Goal: Information Seeking & Learning: Learn about a topic

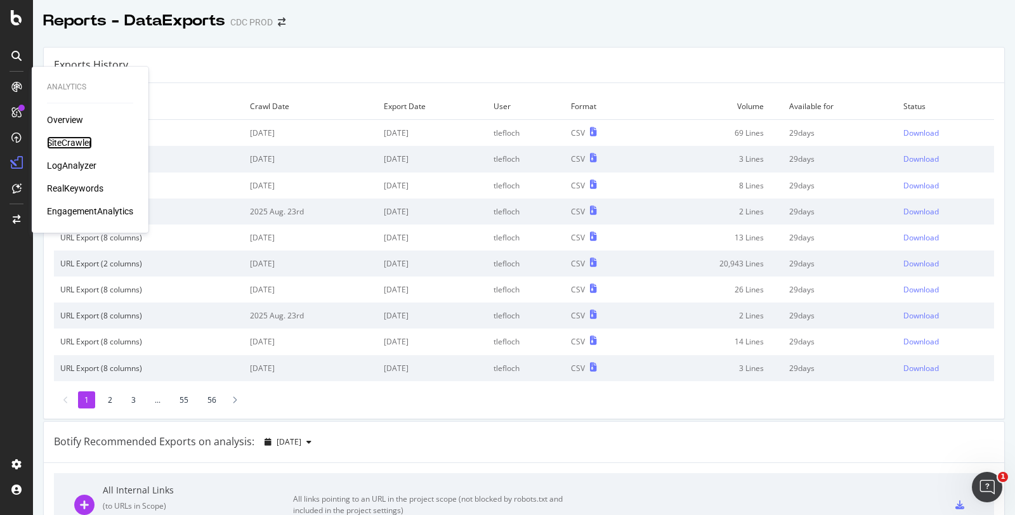
click at [68, 142] on div "SiteCrawler" at bounding box center [69, 142] width 45 height 13
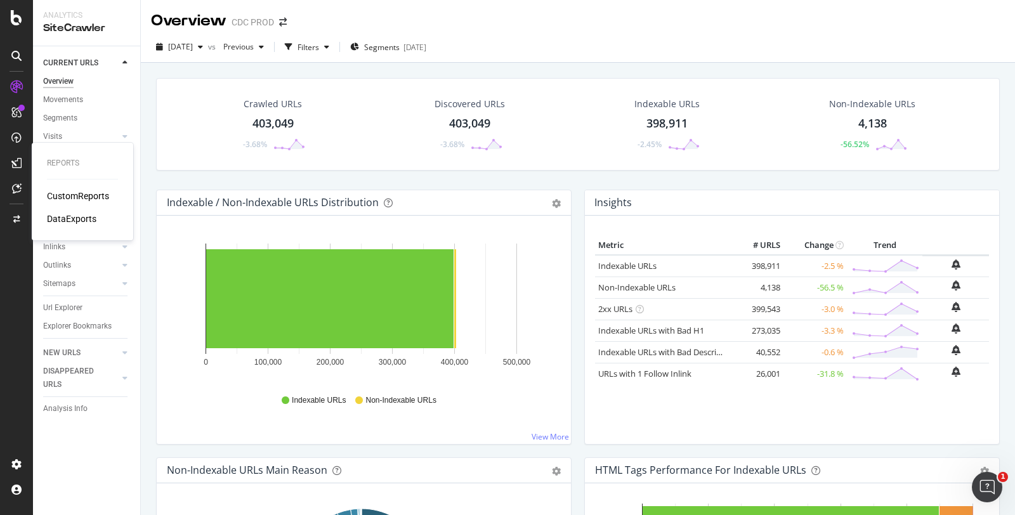
click at [81, 201] on div "CustomReports" at bounding box center [78, 196] width 62 height 13
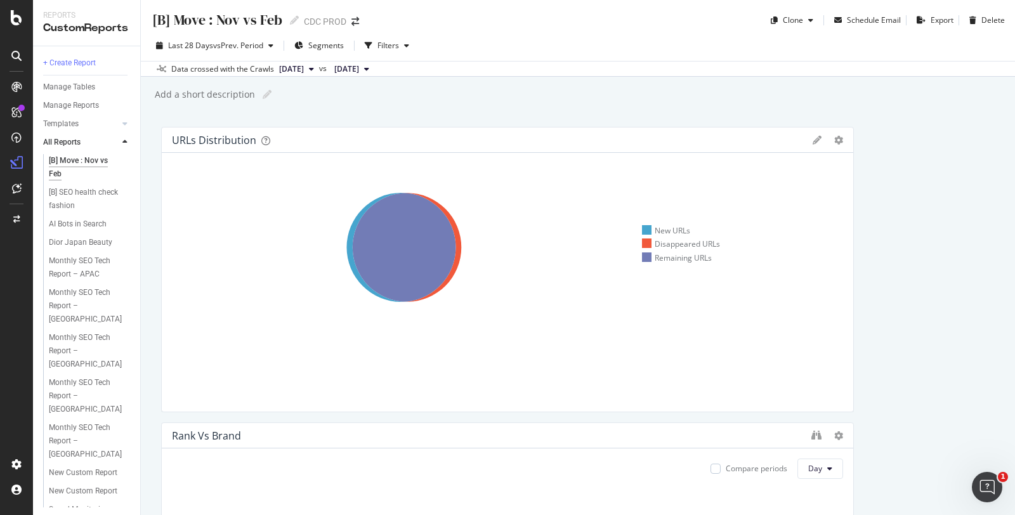
click at [77, 300] on div "Monthly SEO Tech Report – [GEOGRAPHIC_DATA]" at bounding box center [87, 306] width 77 height 40
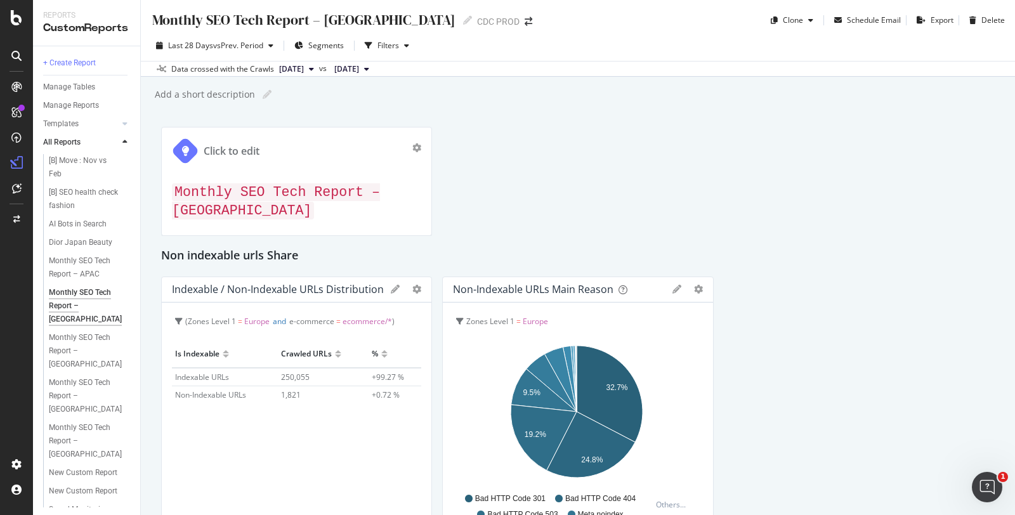
click at [391, 285] on icon at bounding box center [395, 289] width 9 height 9
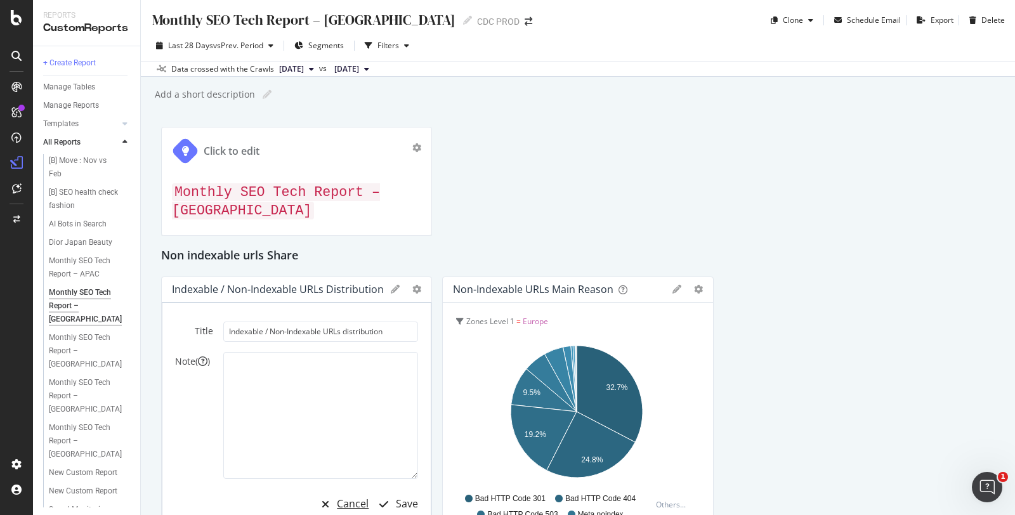
click at [348, 497] on div "Cancel" at bounding box center [353, 504] width 32 height 15
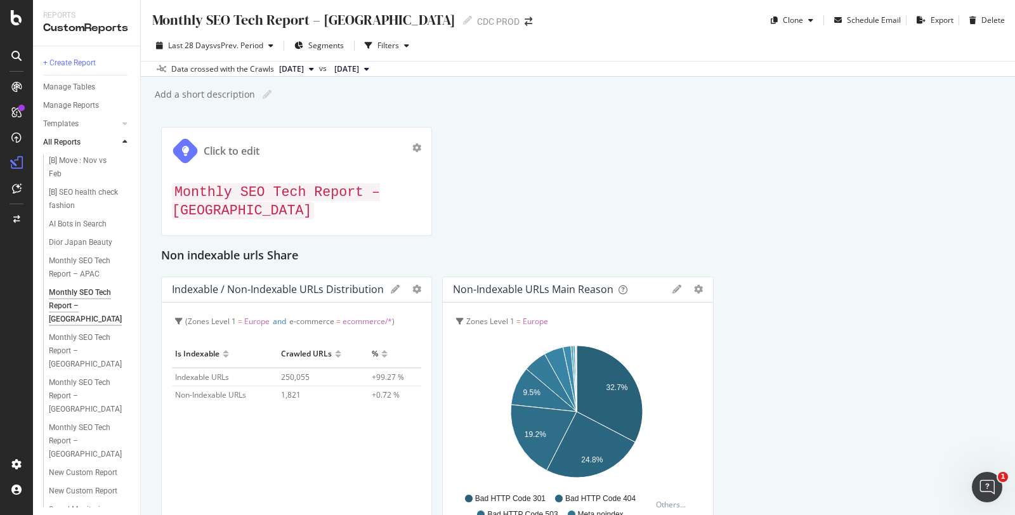
click at [412, 285] on icon "gear" at bounding box center [416, 289] width 9 height 9
click at [375, 353] on span "Edit Filter" at bounding box center [365, 361] width 129 height 17
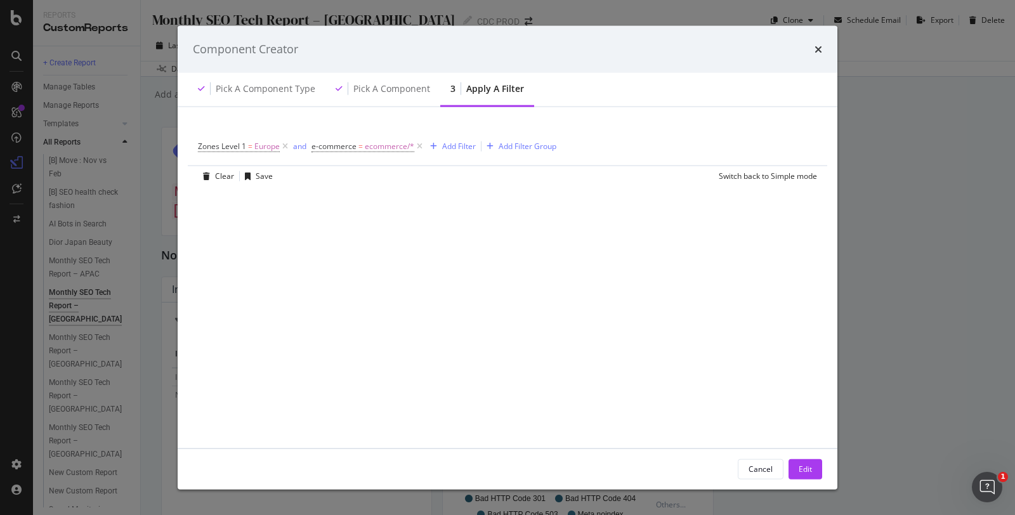
drag, startPoint x: 815, startPoint y: 49, endPoint x: 622, endPoint y: 53, distance: 193.6
click at [815, 48] on icon "times" at bounding box center [819, 49] width 8 height 10
click at [761, 465] on div "Cancel" at bounding box center [761, 469] width 24 height 11
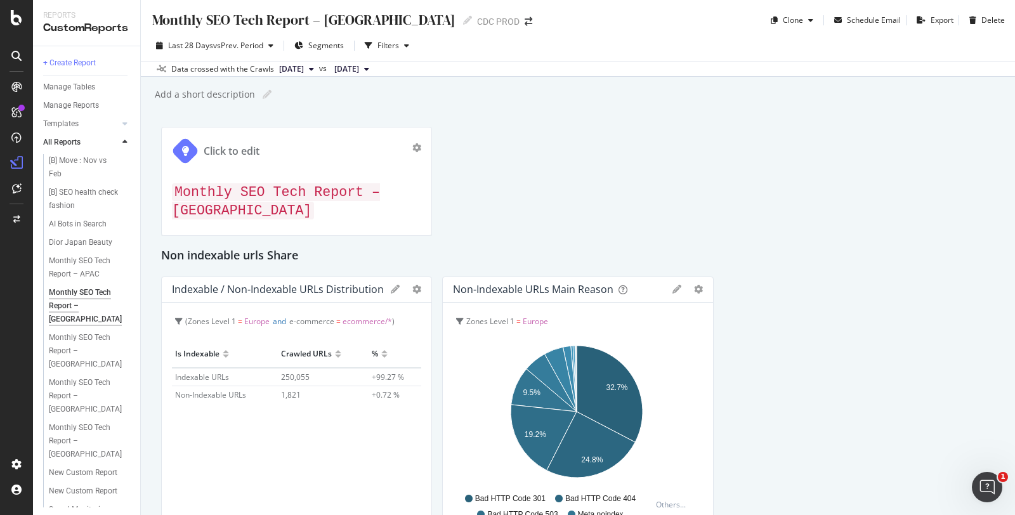
drag, startPoint x: 473, startPoint y: 1, endPoint x: 185, endPoint y: 44, distance: 291.9
click at [185, 44] on span "Last 28 Days" at bounding box center [190, 45] width 45 height 11
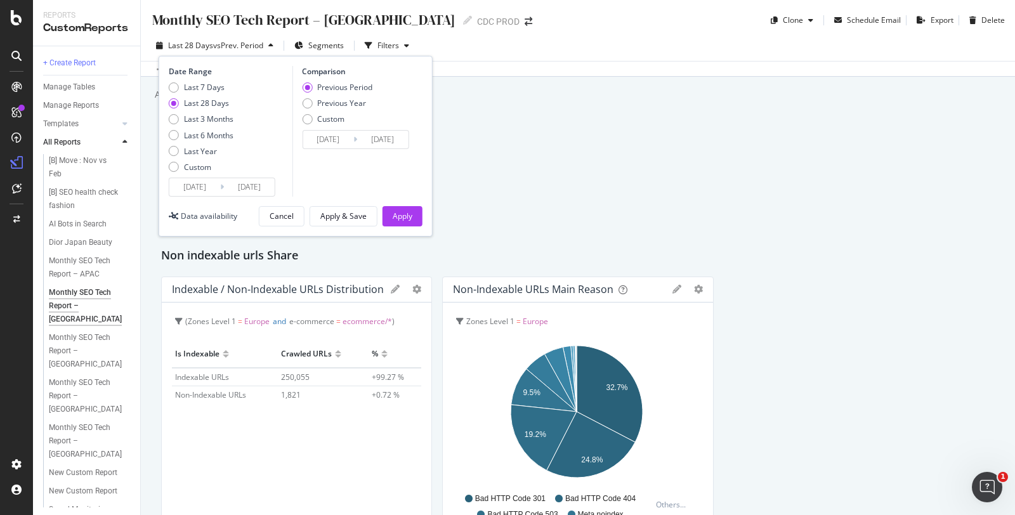
scroll to position [141, 0]
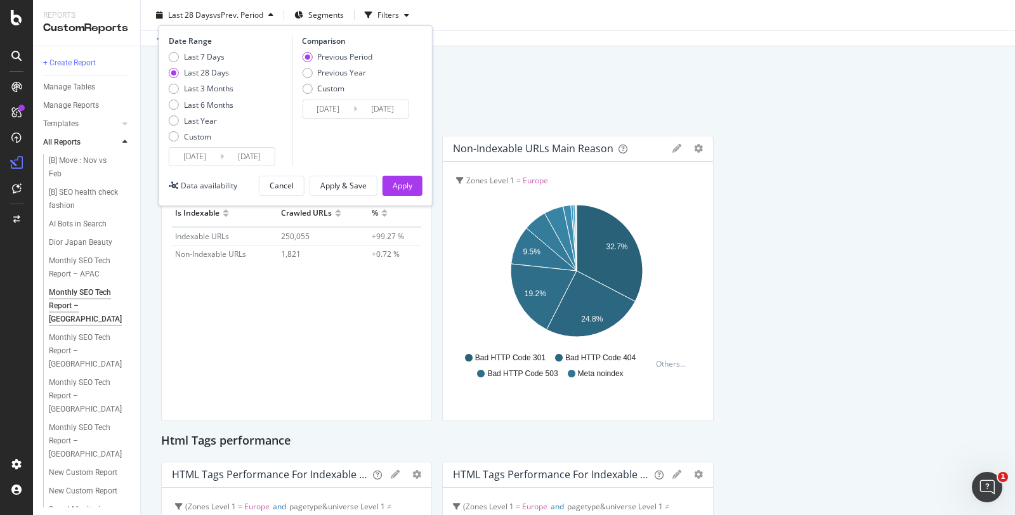
click at [684, 244] on icon "32.7% 9.5% 19.2% 24.8%" at bounding box center [576, 273] width 247 height 147
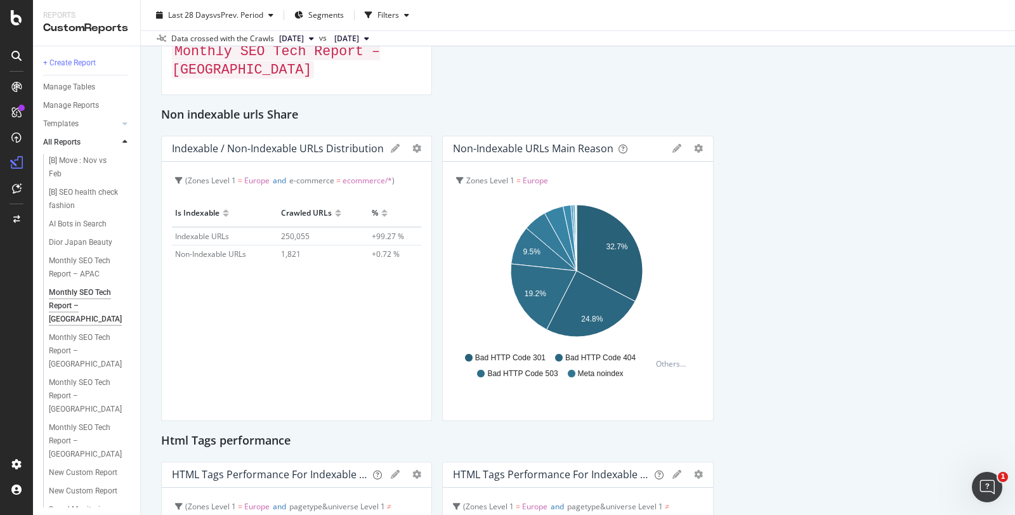
click at [694, 144] on icon "gear" at bounding box center [698, 148] width 9 height 9
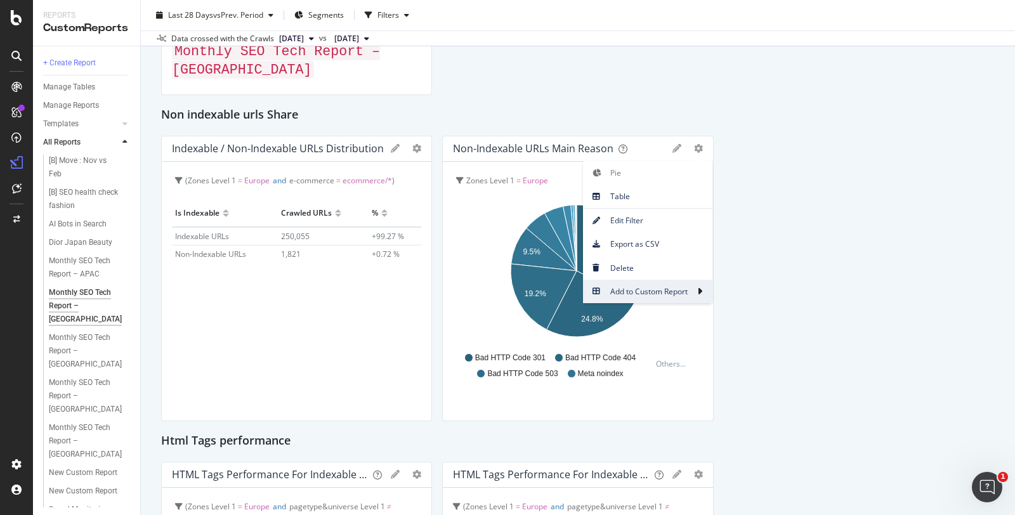
click at [697, 286] on icon at bounding box center [703, 291] width 13 height 10
click at [461, 260] on icon "32.7% 9.5% 19.2% 24.8%" at bounding box center [576, 273] width 247 height 147
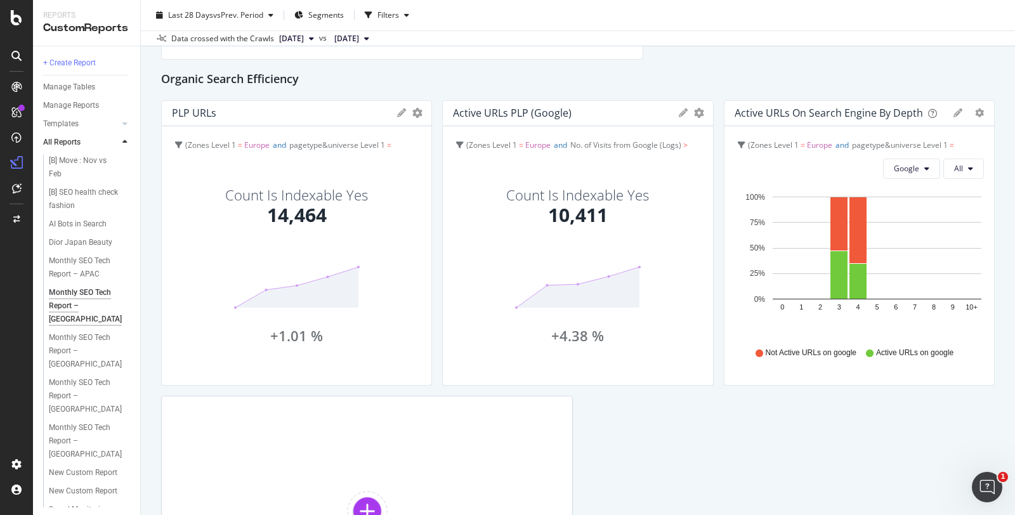
scroll to position [1762, 0]
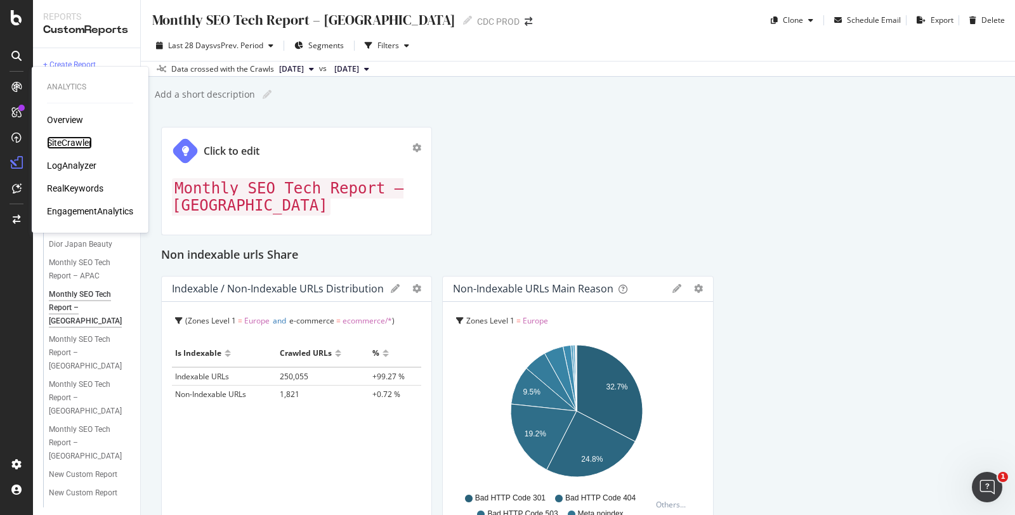
click at [74, 142] on div "SiteCrawler" at bounding box center [69, 142] width 45 height 13
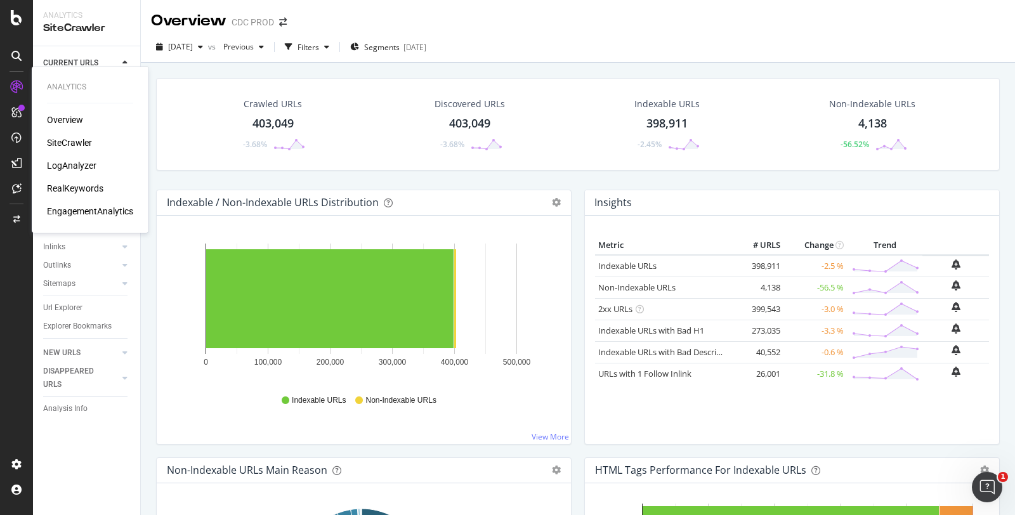
click at [75, 145] on div "SiteCrawler" at bounding box center [69, 142] width 45 height 13
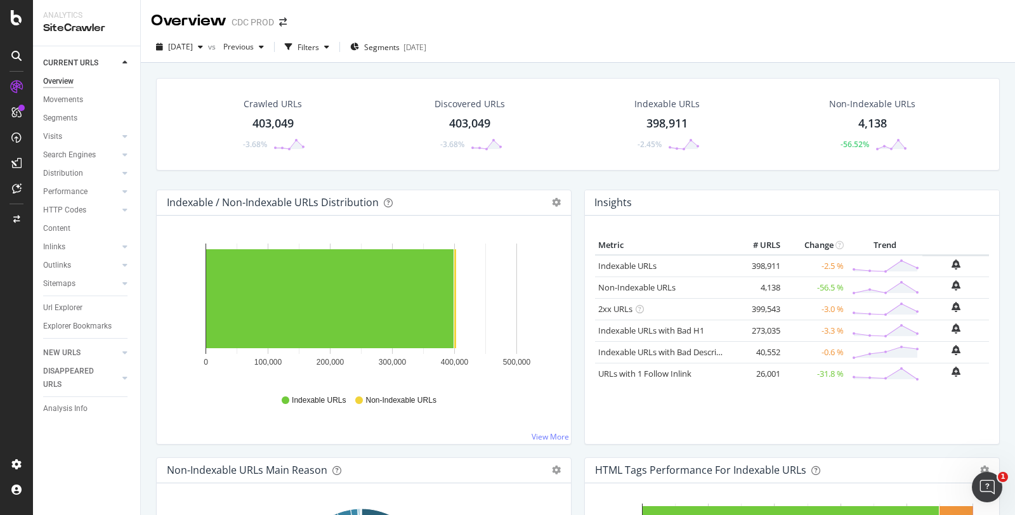
click at [254, 43] on span "Previous" at bounding box center [236, 46] width 36 height 11
click at [394, 48] on span "Segments" at bounding box center [382, 47] width 36 height 11
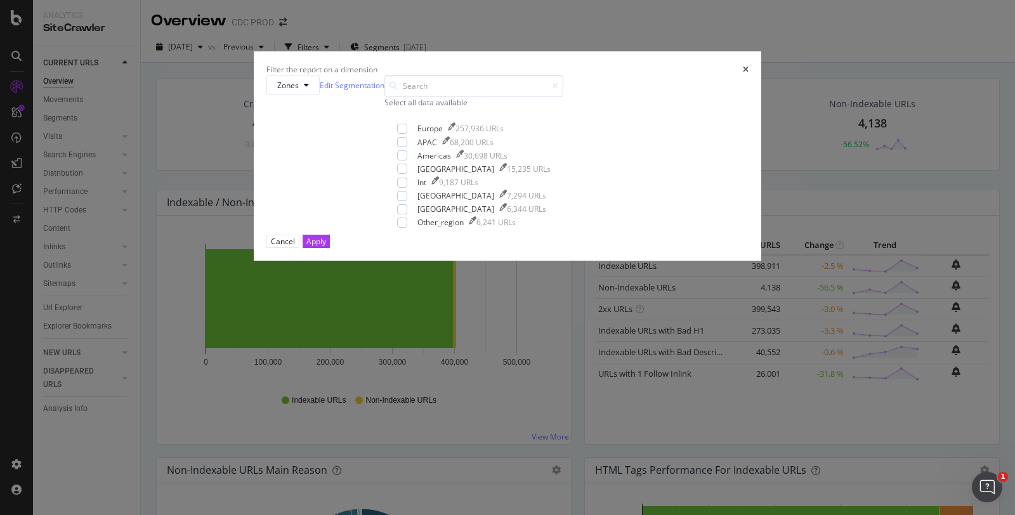
click at [348, 46] on div "Filter the report on a dimension Zones Edit Segmentation Select all data availa…" at bounding box center [507, 257] width 1015 height 515
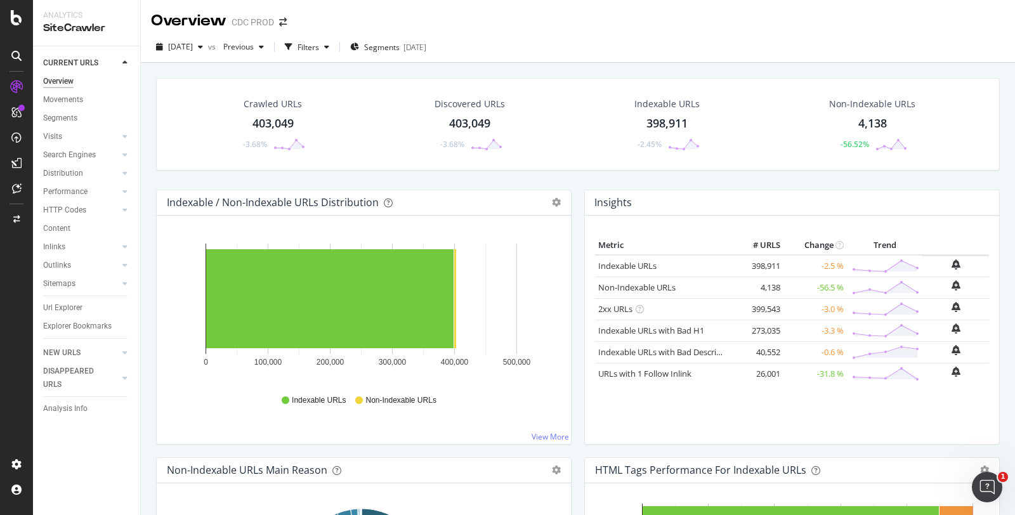
click at [319, 46] on div "Filters" at bounding box center [309, 47] width 22 height 11
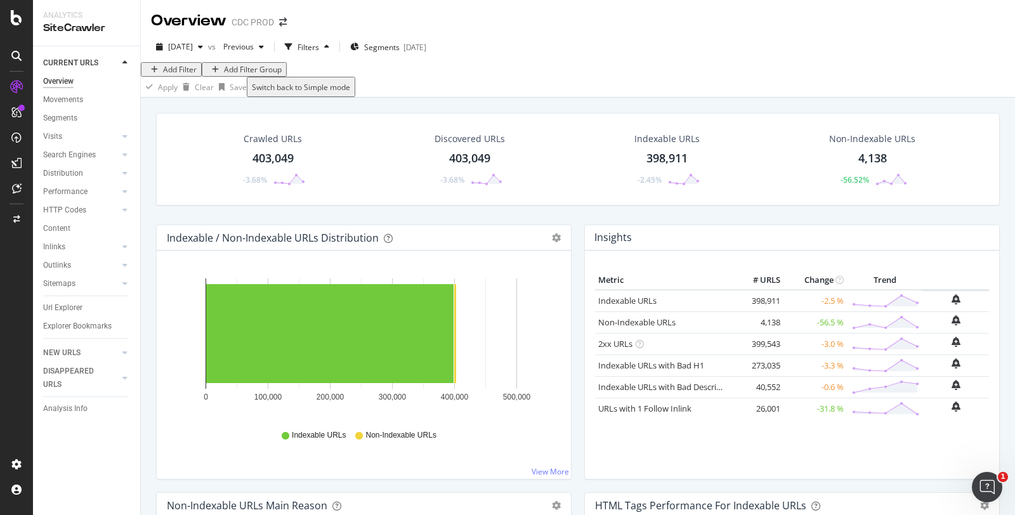
click at [183, 75] on div "Add Filter" at bounding box center [180, 69] width 34 height 11
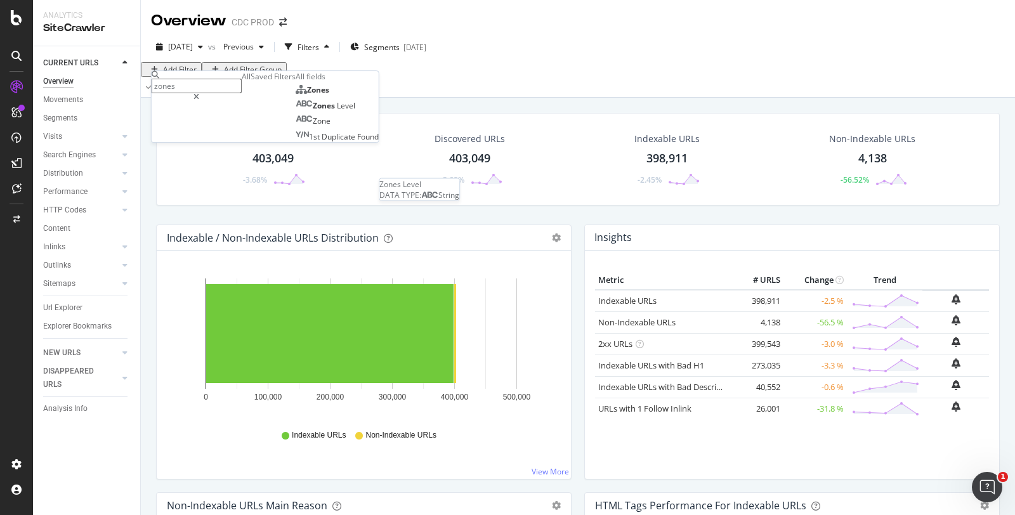
type input "zones"
click at [337, 111] on span "Level" at bounding box center [346, 105] width 18 height 11
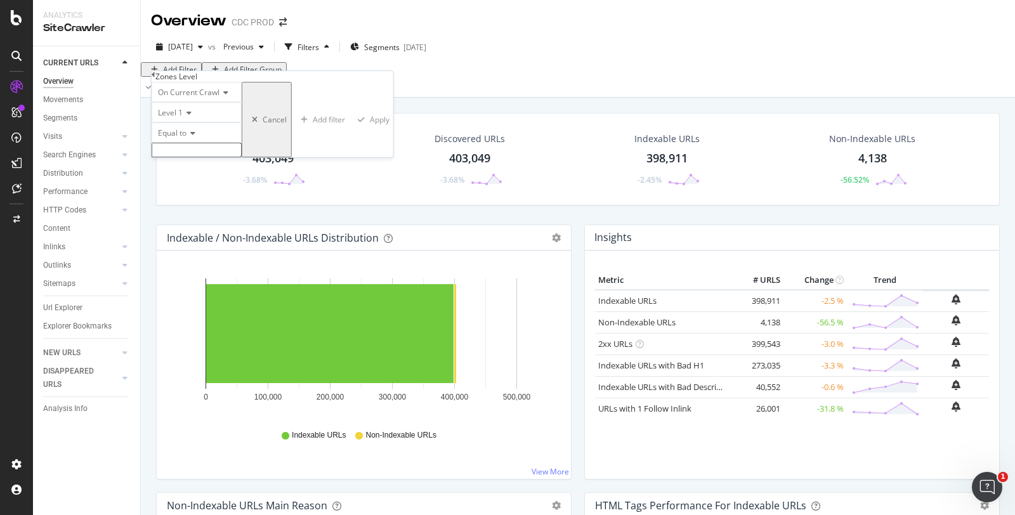
click at [220, 157] on input "text" at bounding box center [197, 150] width 90 height 15
click at [188, 169] on span "Europe" at bounding box center [171, 164] width 32 height 11
type input "Europe"
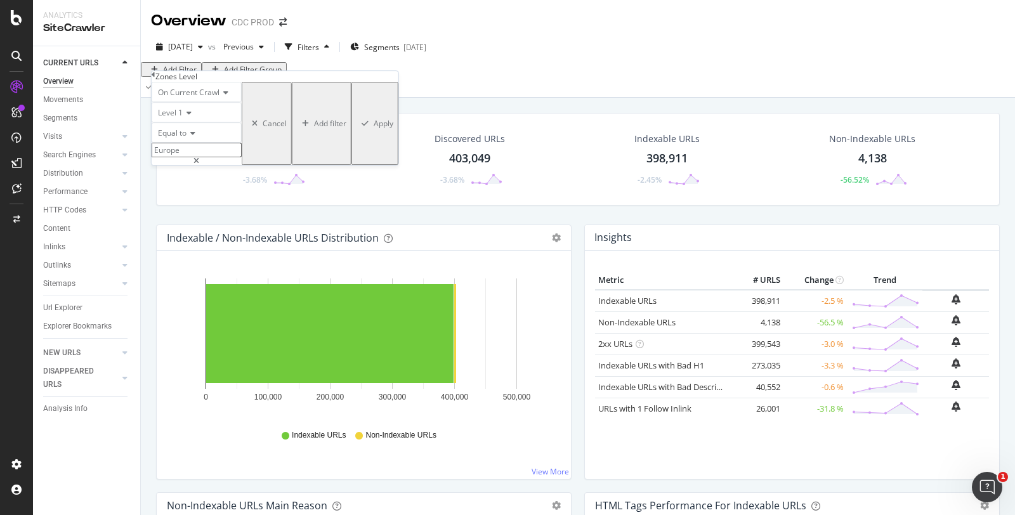
click at [374, 129] on div "Apply" at bounding box center [384, 123] width 20 height 11
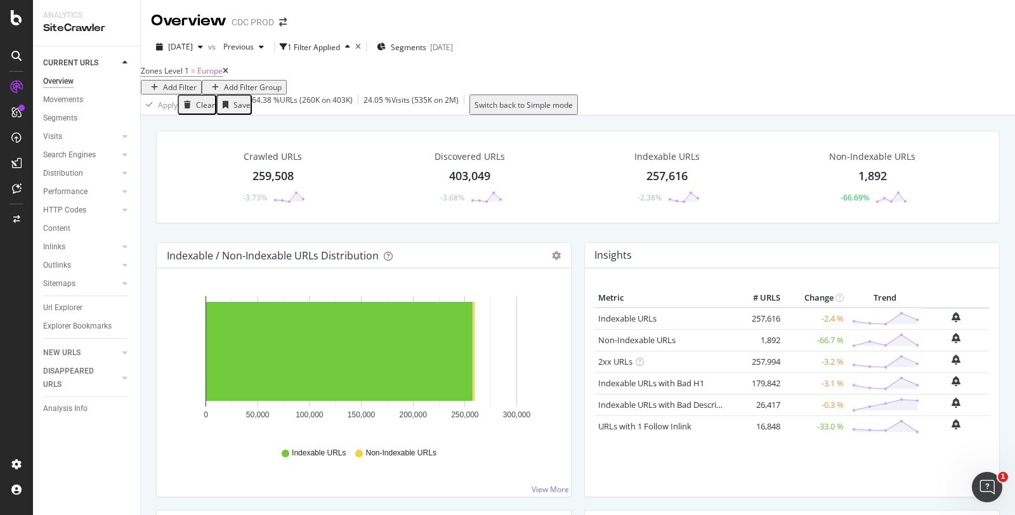
click at [193, 46] on span "[DATE]" at bounding box center [180, 46] width 25 height 11
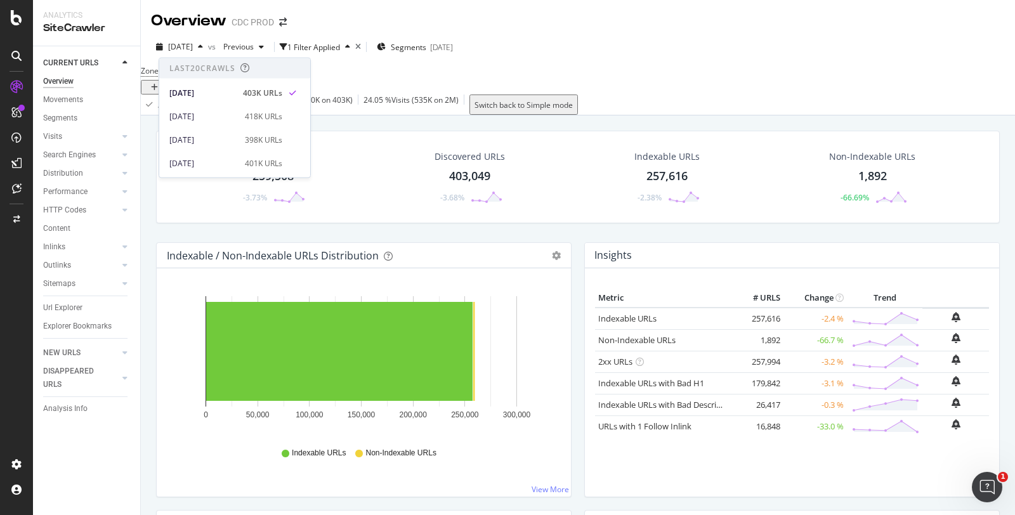
click at [254, 48] on span "Previous" at bounding box center [236, 46] width 36 height 11
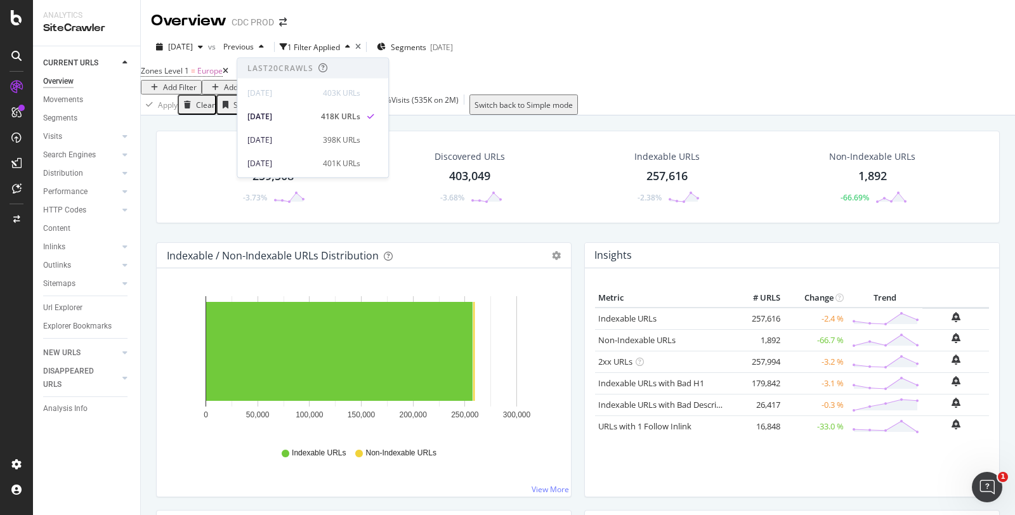
scroll to position [70, 0]
click at [291, 134] on div "2025 Jul. 25th" at bounding box center [281, 139] width 68 height 11
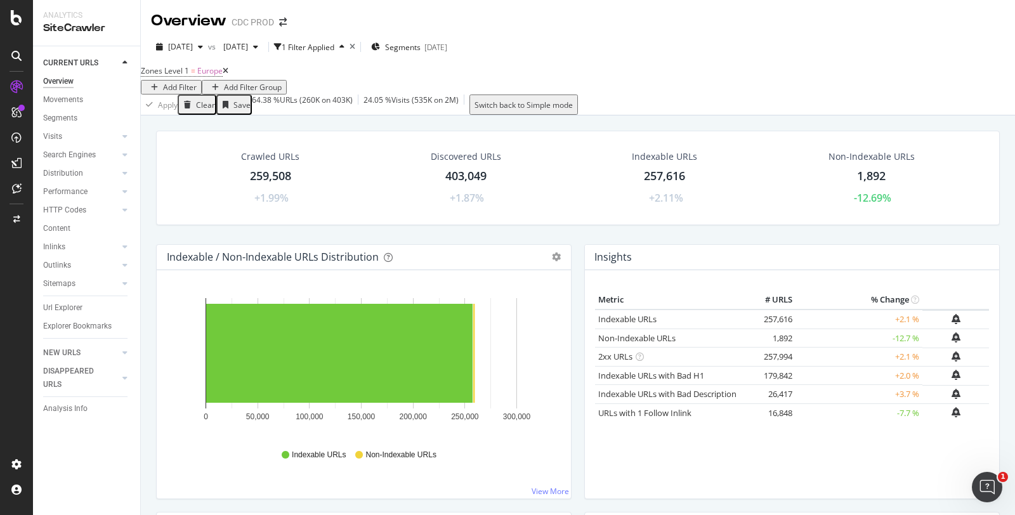
click at [67, 307] on div "Url Explorer" at bounding box center [62, 307] width 39 height 13
click at [649, 340] on link "Non-Indexable URLs" at bounding box center [636, 338] width 77 height 11
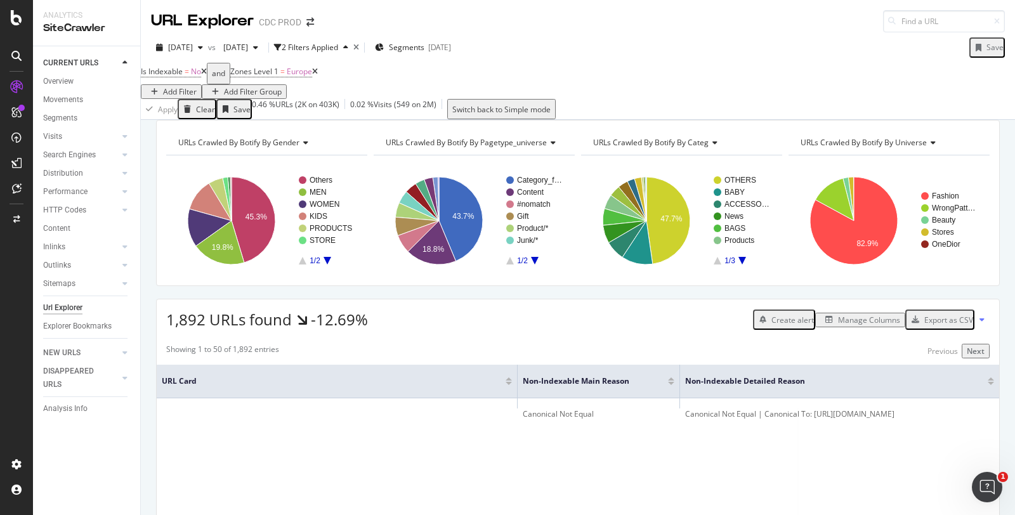
click at [845, 153] on div "URLs Crawled By Botify By universe" at bounding box center [888, 143] width 180 height 20
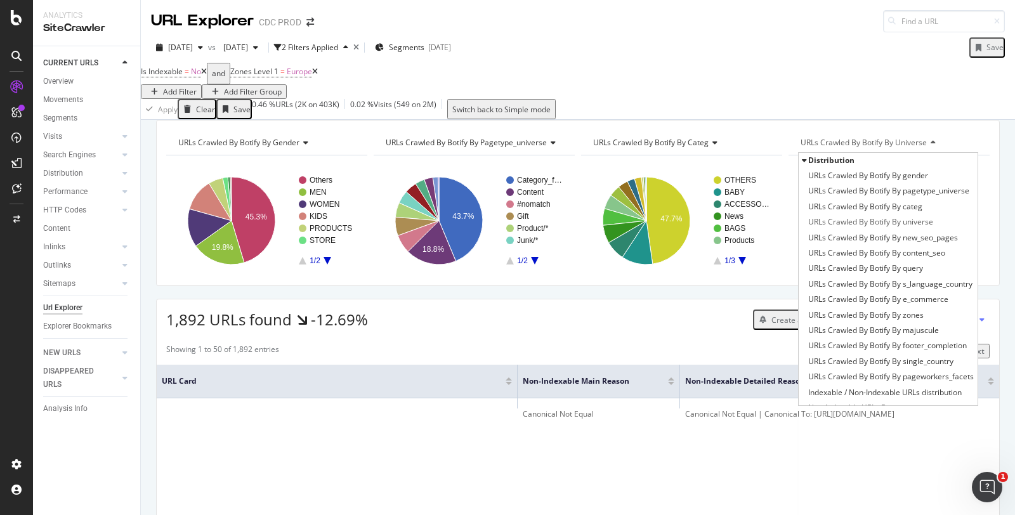
click at [869, 291] on span "URLs Crawled By Botify By s_language_country" at bounding box center [890, 284] width 164 height 13
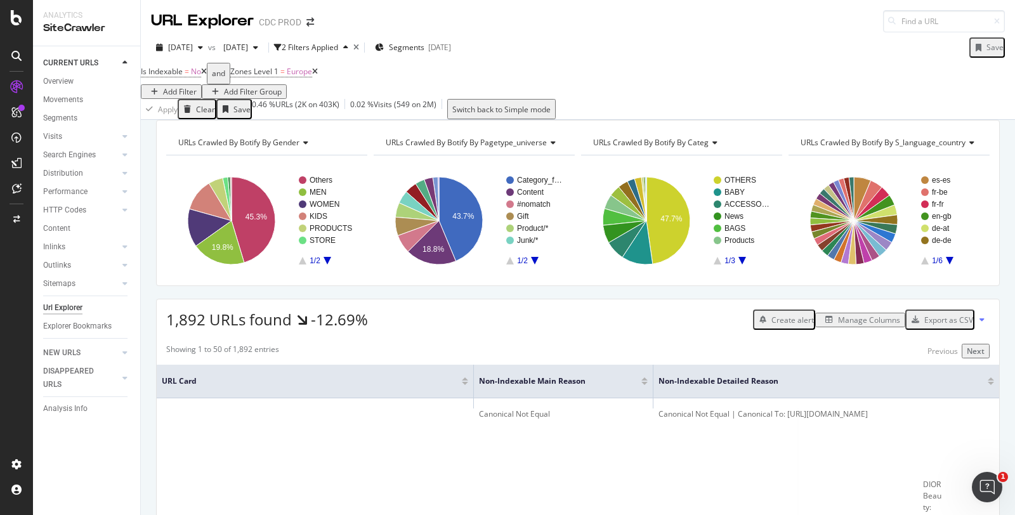
click at [695, 153] on div "URLs Crawled By Botify By categ" at bounding box center [681, 143] width 180 height 20
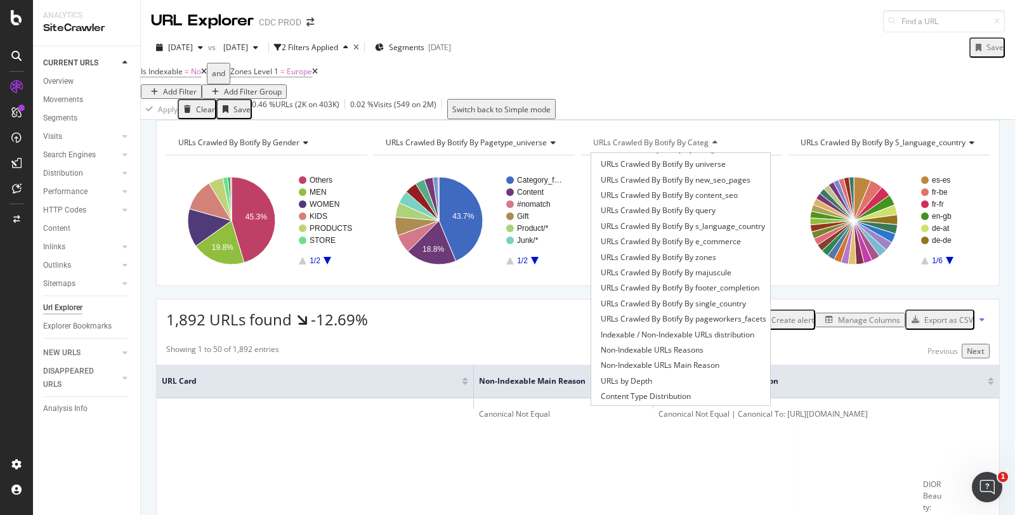
scroll to position [70, 0]
click at [675, 359] on span "Non-Indexable URLs Main Reason" at bounding box center [660, 352] width 119 height 13
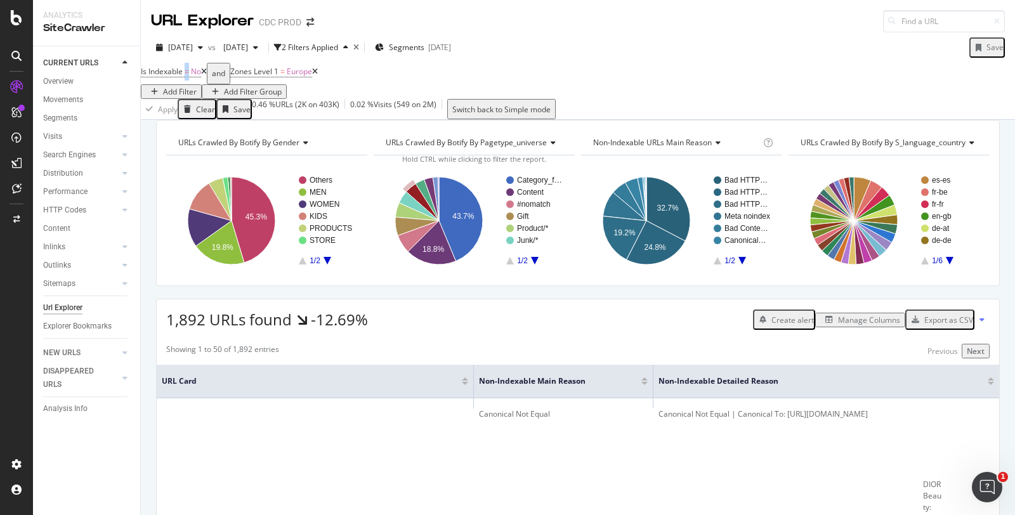
click at [189, 77] on span "=" at bounding box center [187, 71] width 4 height 11
click at [580, 91] on div "Is Indexable = No and Zones Level 1 = Europe Add Filter Add Filter Group" at bounding box center [578, 81] width 874 height 36
click at [207, 76] on icon at bounding box center [204, 72] width 6 height 8
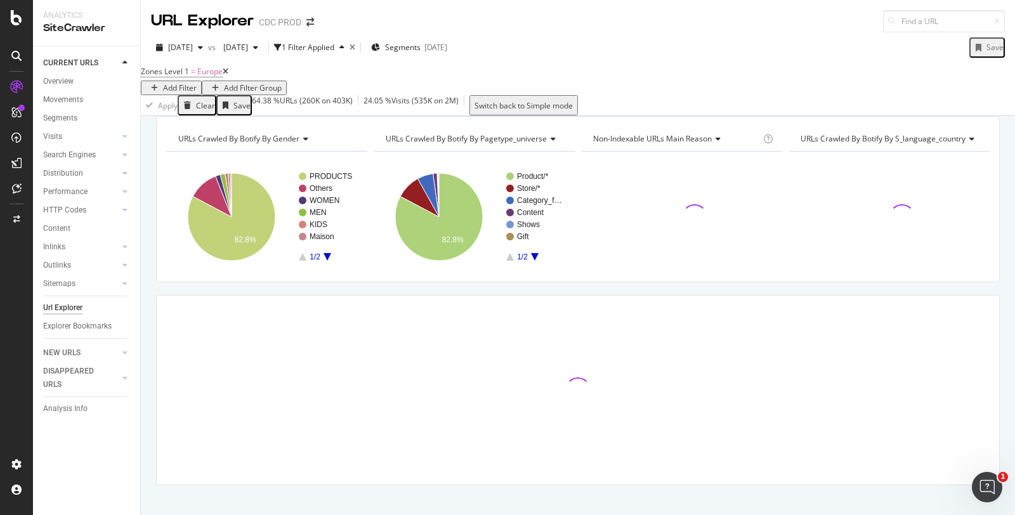
click at [197, 82] on div "Add Filter" at bounding box center [171, 87] width 51 height 11
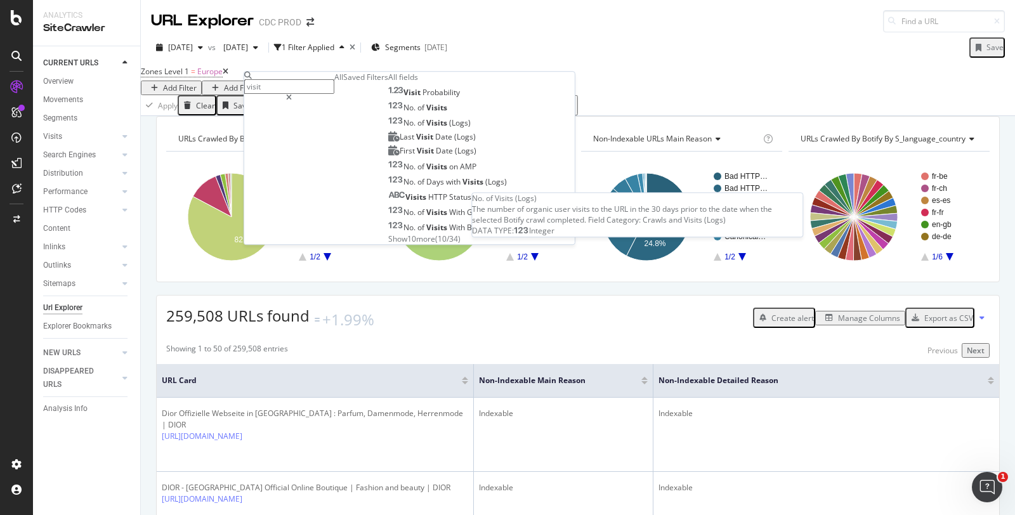
type input "visit"
click at [388, 129] on div "No. of Visits (Logs)" at bounding box center [429, 123] width 82 height 11
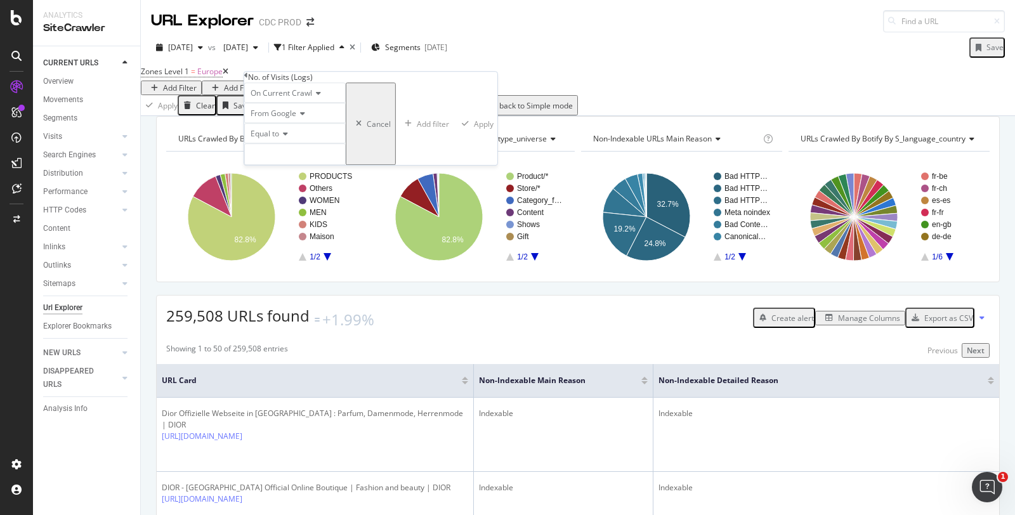
click at [279, 139] on span "Equal to" at bounding box center [265, 133] width 29 height 11
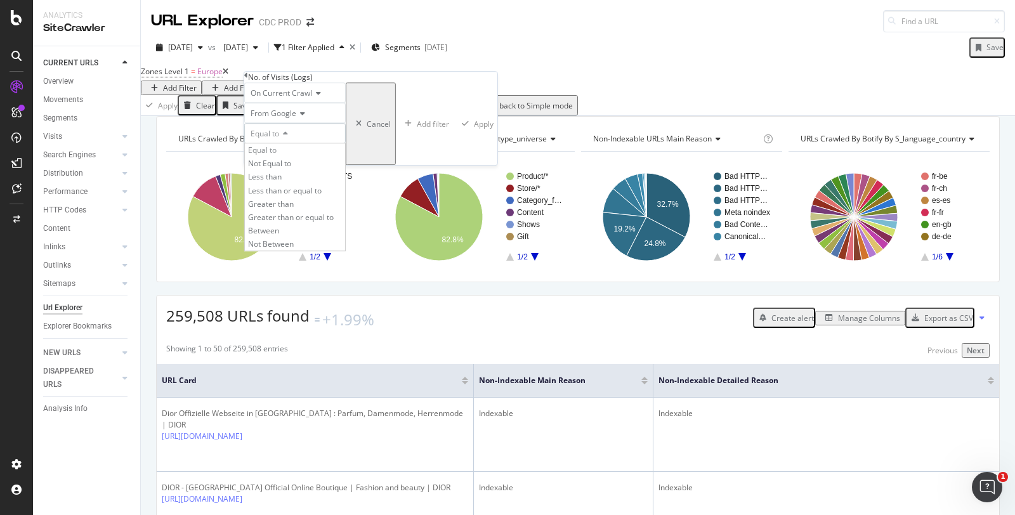
click at [308, 211] on div "Greater than" at bounding box center [295, 203] width 100 height 13
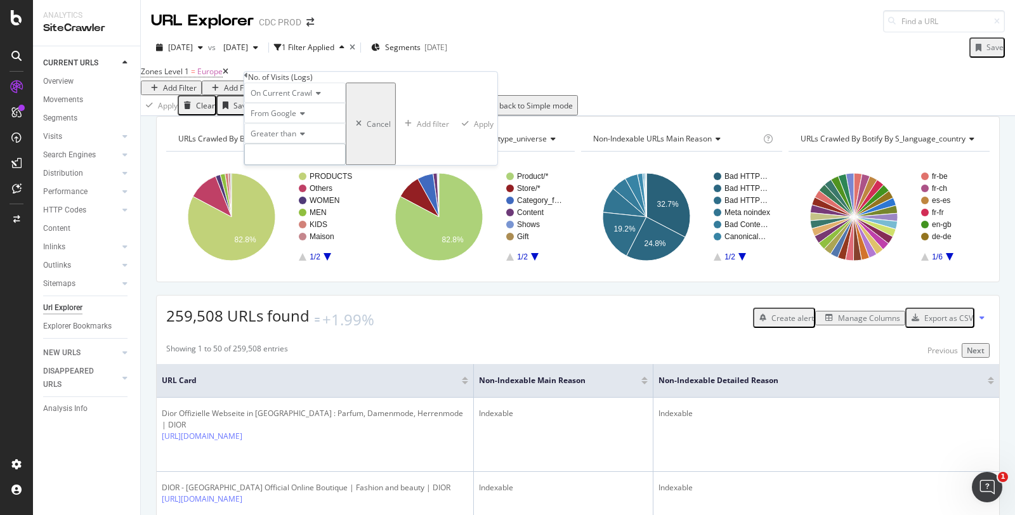
click at [293, 165] on input "number" at bounding box center [295, 154] width 102 height 22
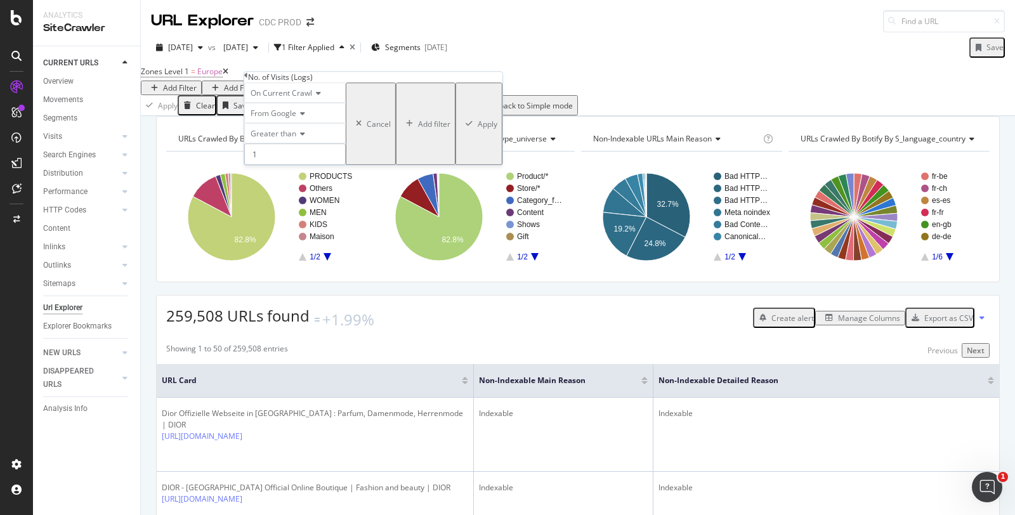
type input "1"
click at [478, 129] on div "Apply" at bounding box center [488, 124] width 20 height 11
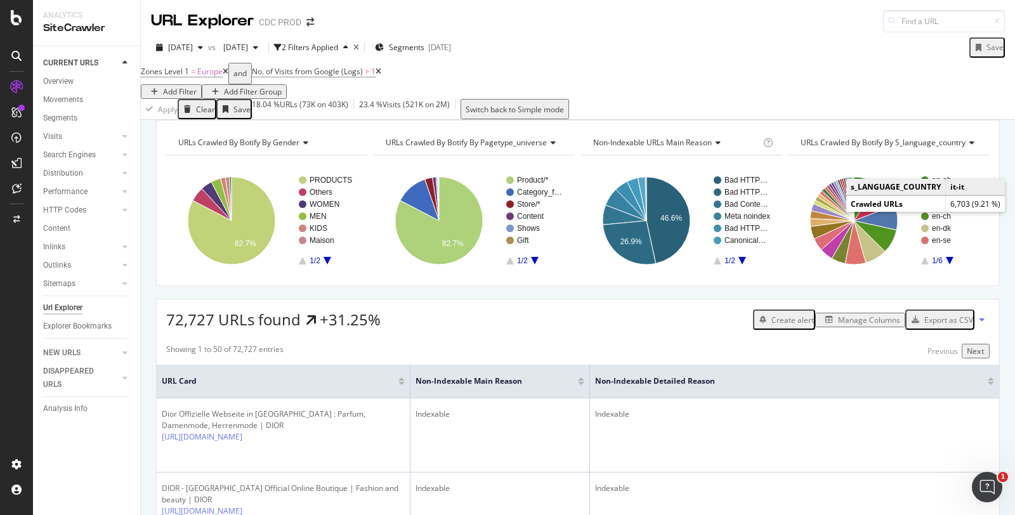
drag, startPoint x: 393, startPoint y: 82, endPoint x: 279, endPoint y: 84, distance: 114.9
click at [381, 76] on icon at bounding box center [379, 72] width 6 height 8
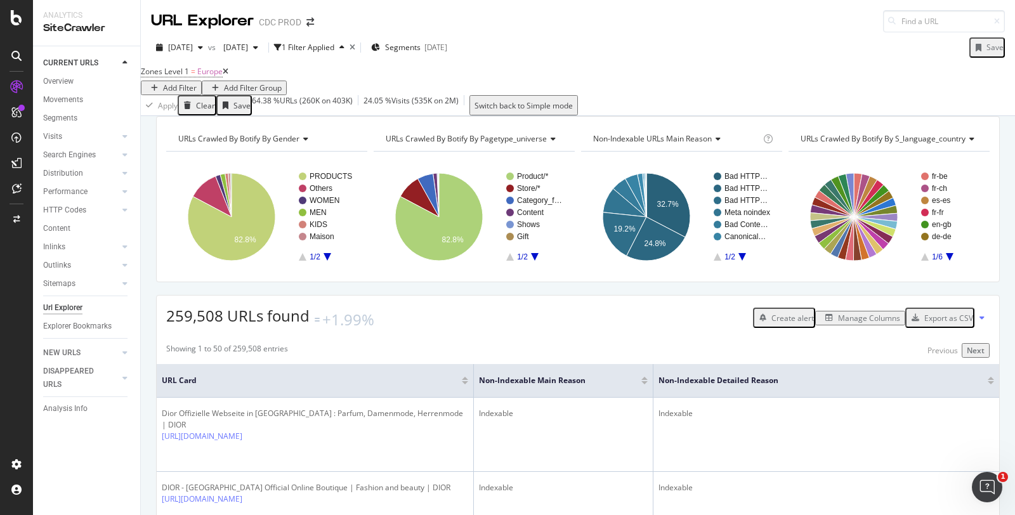
click at [197, 83] on div "Add Filter" at bounding box center [180, 87] width 34 height 11
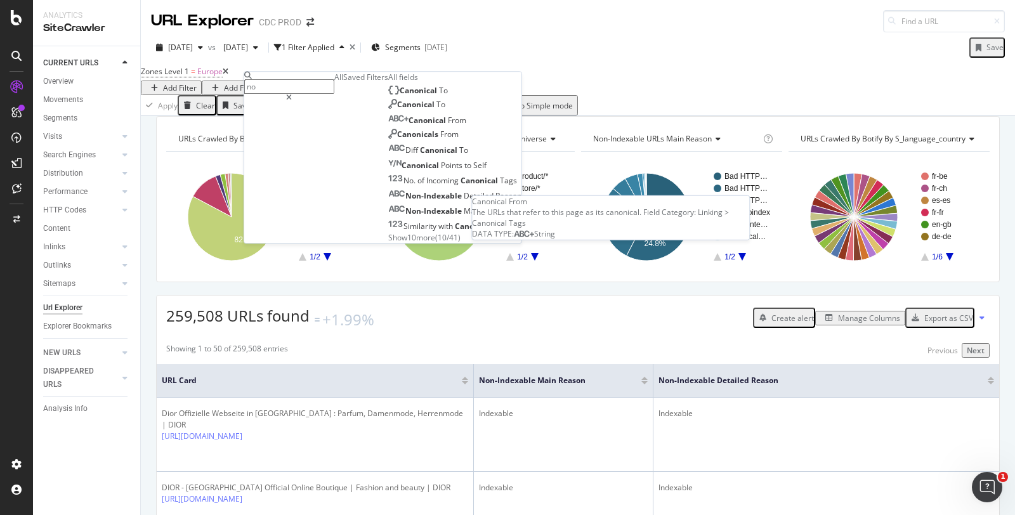
type input "n"
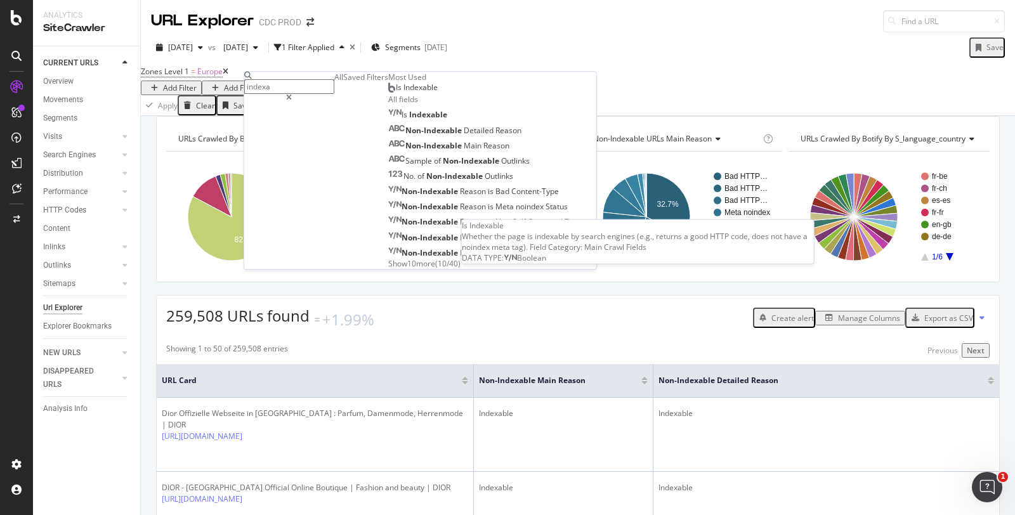
type input "indexa"
click at [388, 121] on div "Is Indexable" at bounding box center [417, 115] width 59 height 11
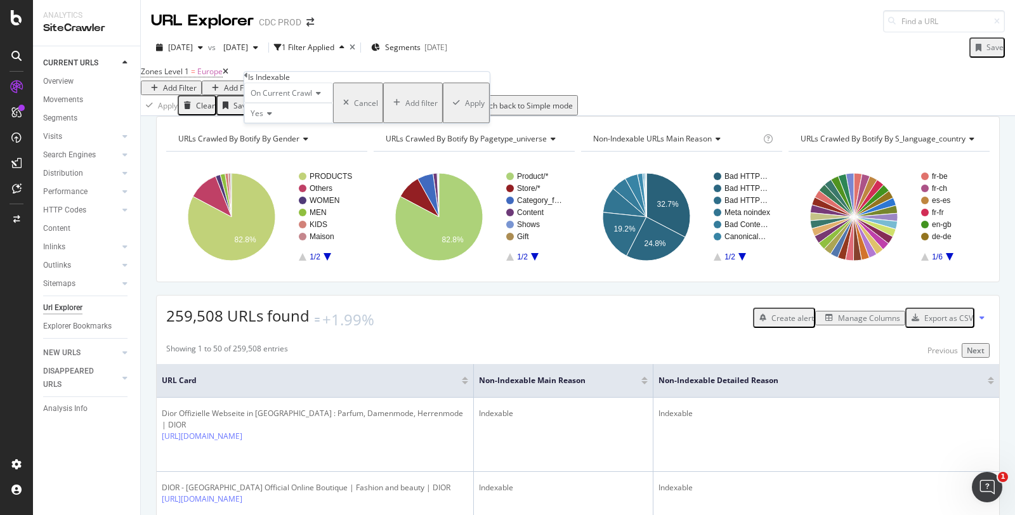
click at [262, 123] on div "Yes" at bounding box center [288, 113] width 89 height 20
click at [279, 150] on div "No" at bounding box center [289, 143] width 88 height 13
click at [465, 109] on div "Apply" at bounding box center [475, 103] width 20 height 11
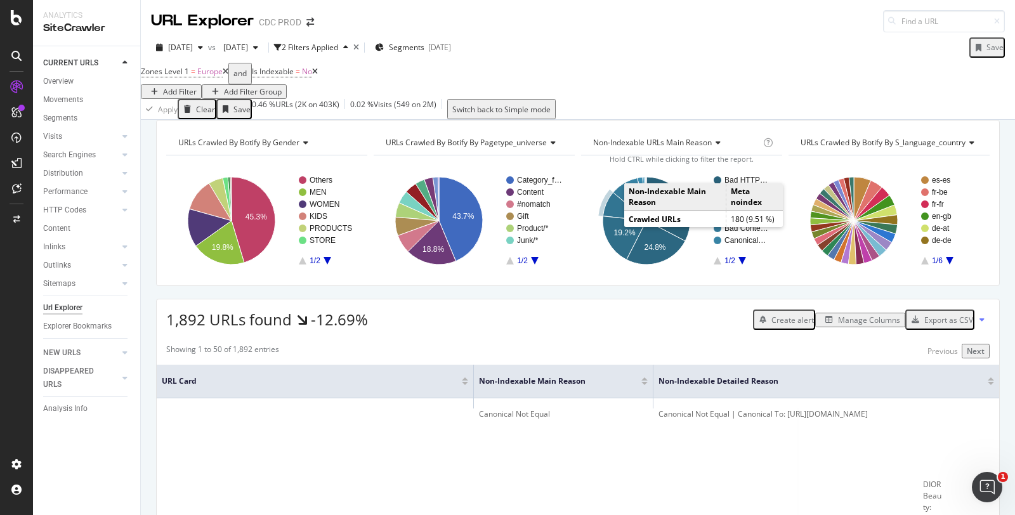
click at [605, 220] on icon "A chart." at bounding box center [625, 206] width 44 height 29
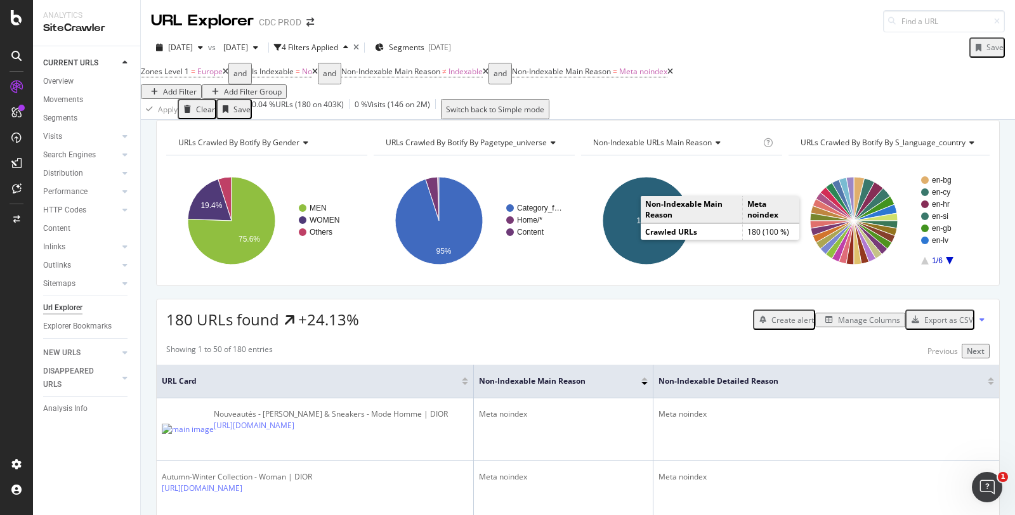
click at [682, 39] on div "2025 Aug. 29th vs 2025 Jul. 25th 4 Filters Applied Segments 2025-08-27 Save" at bounding box center [578, 49] width 874 height 25
